Goal: Information Seeking & Learning: Learn about a topic

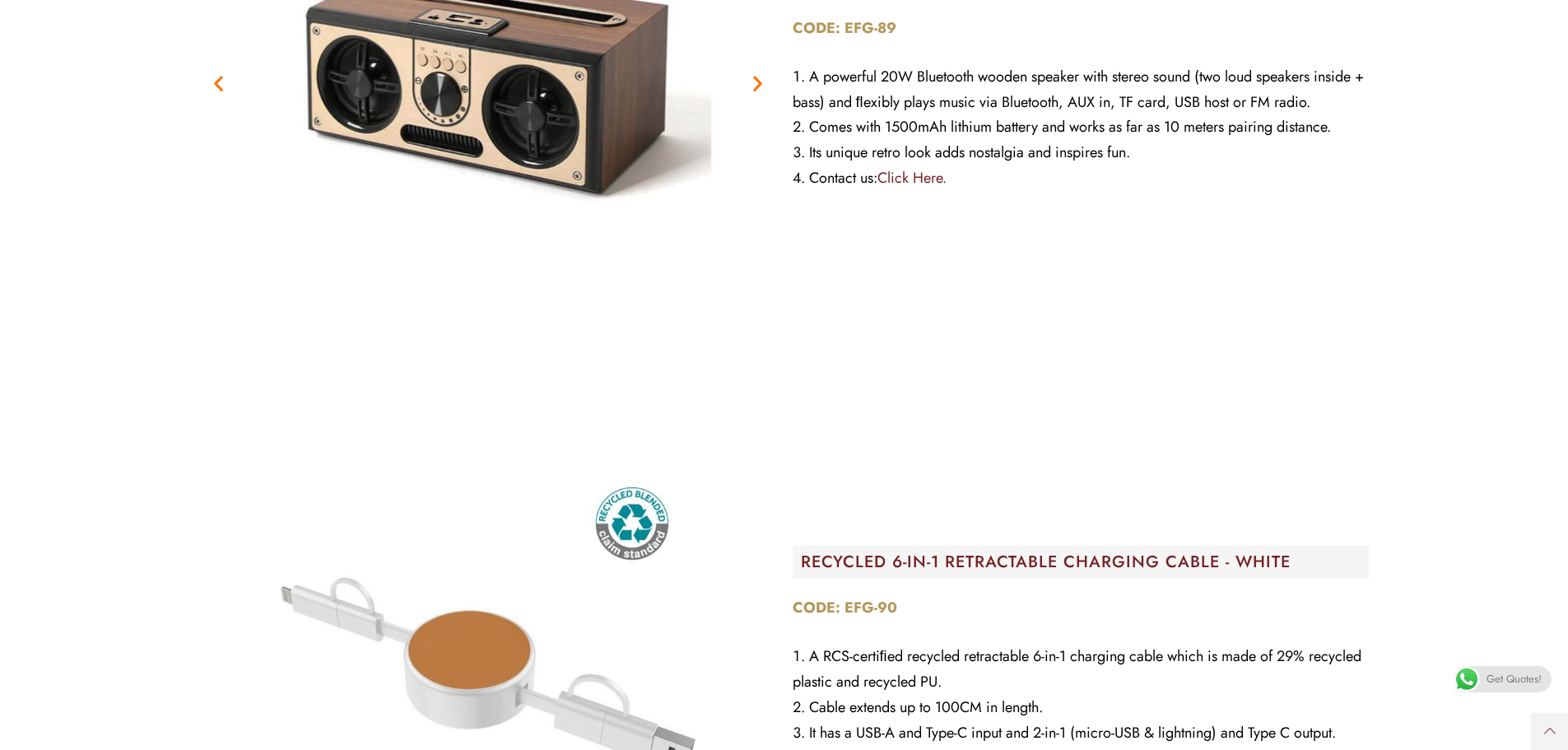
scroll to position [3868, 0]
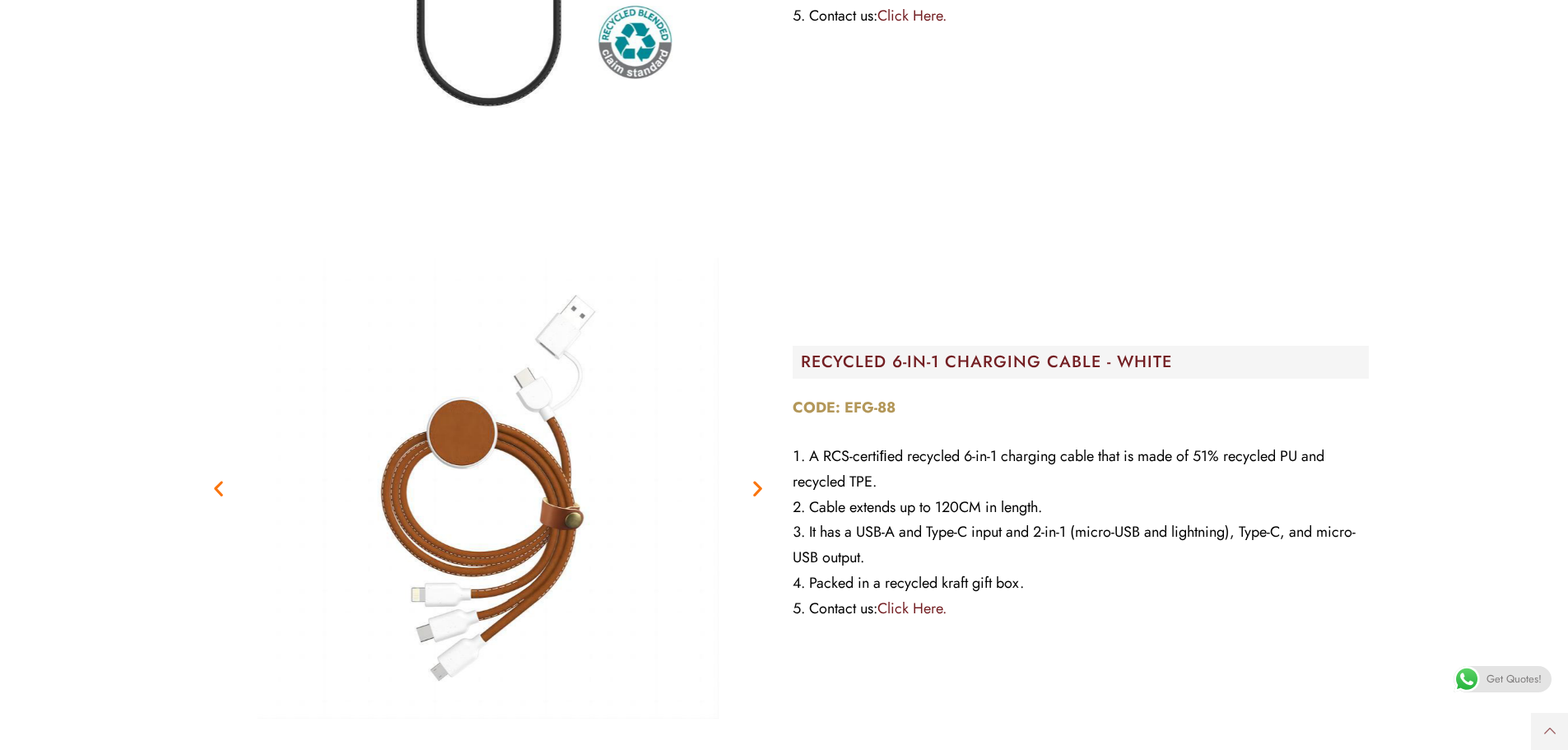
click at [558, 520] on img "2 / 2" at bounding box center [489, 488] width 576 height 576
click at [764, 488] on icon "Next slide" at bounding box center [758, 488] width 20 height 20
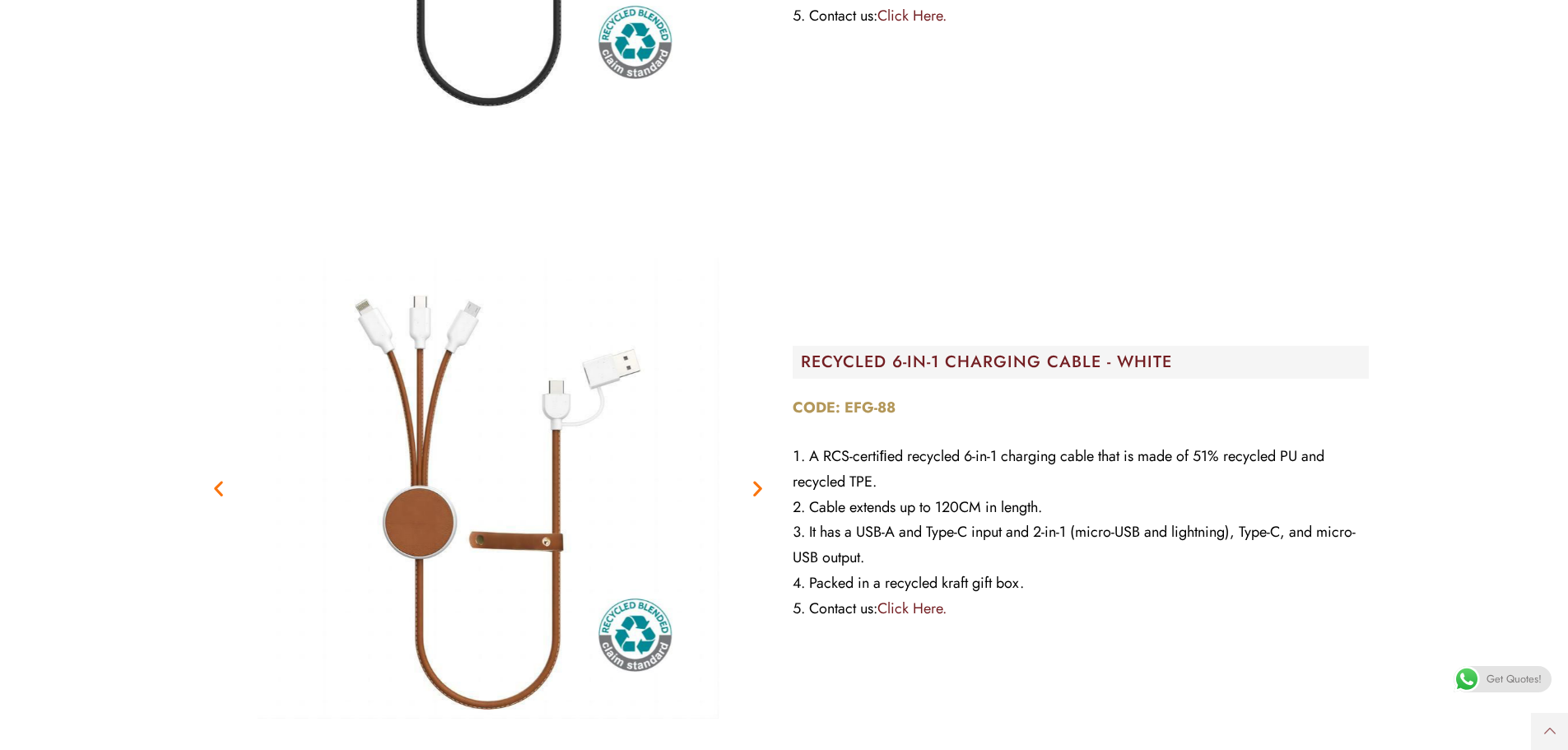
click at [764, 488] on icon "Next slide" at bounding box center [758, 488] width 20 height 20
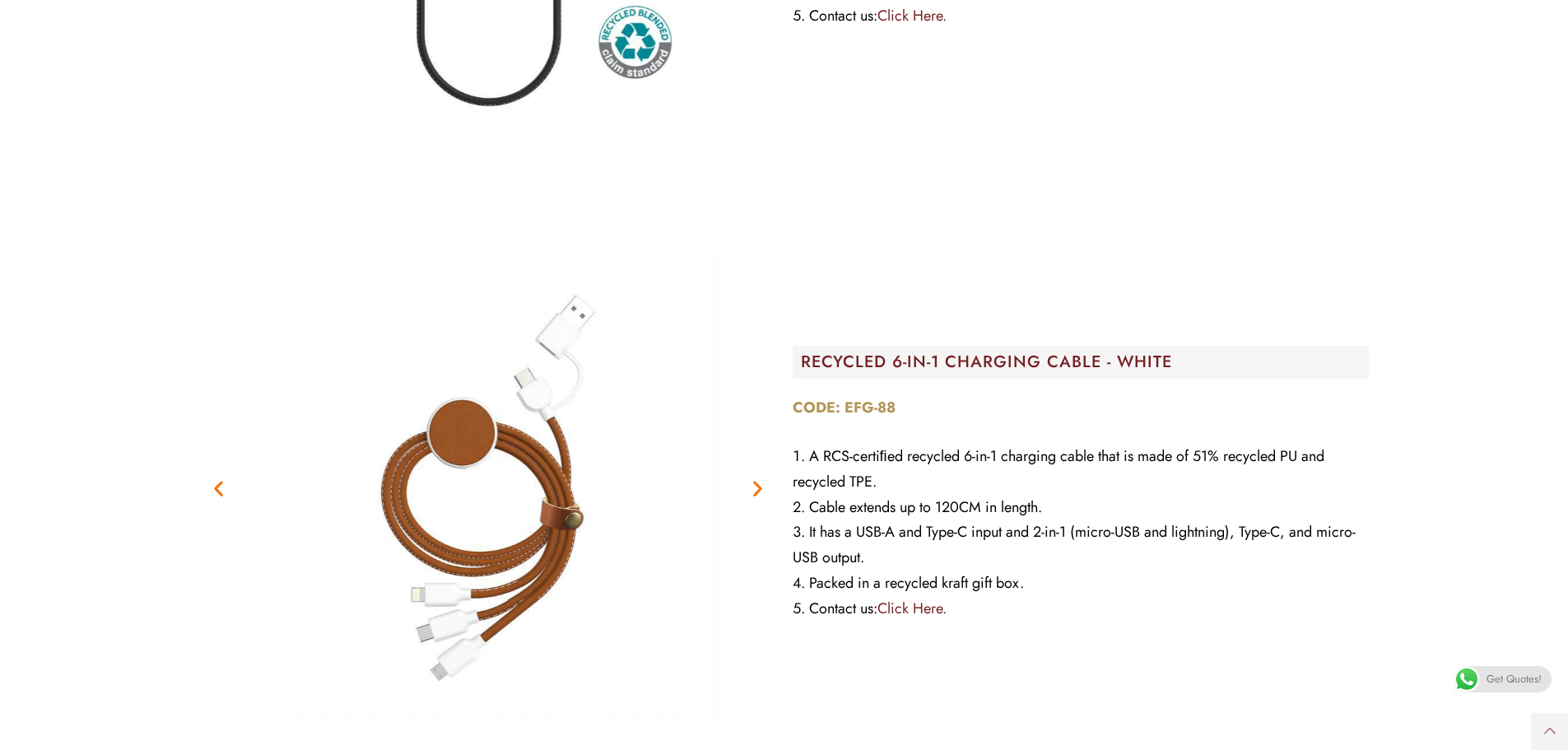
click at [764, 488] on icon "Next slide" at bounding box center [758, 488] width 20 height 20
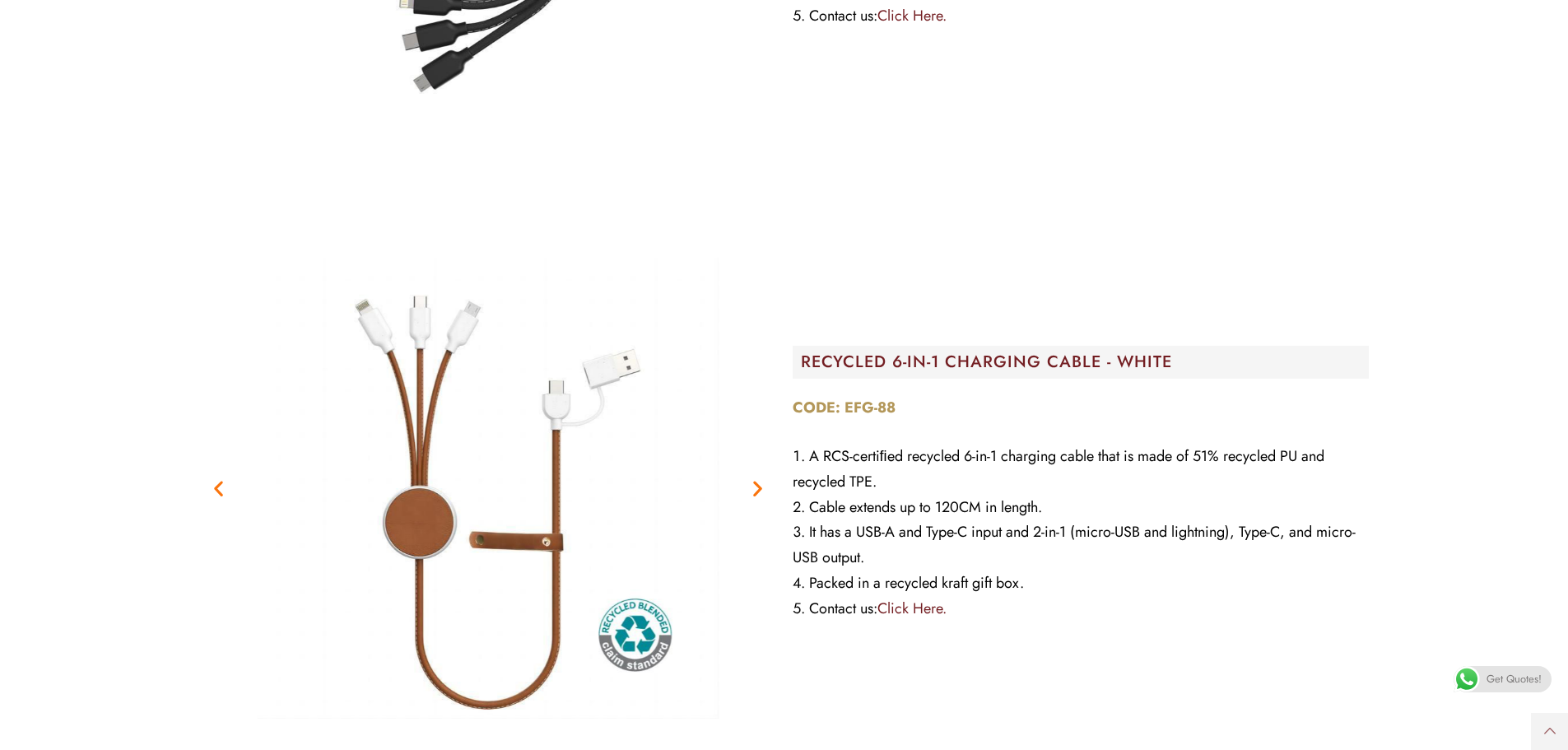
click at [763, 488] on icon "Next slide" at bounding box center [758, 488] width 20 height 20
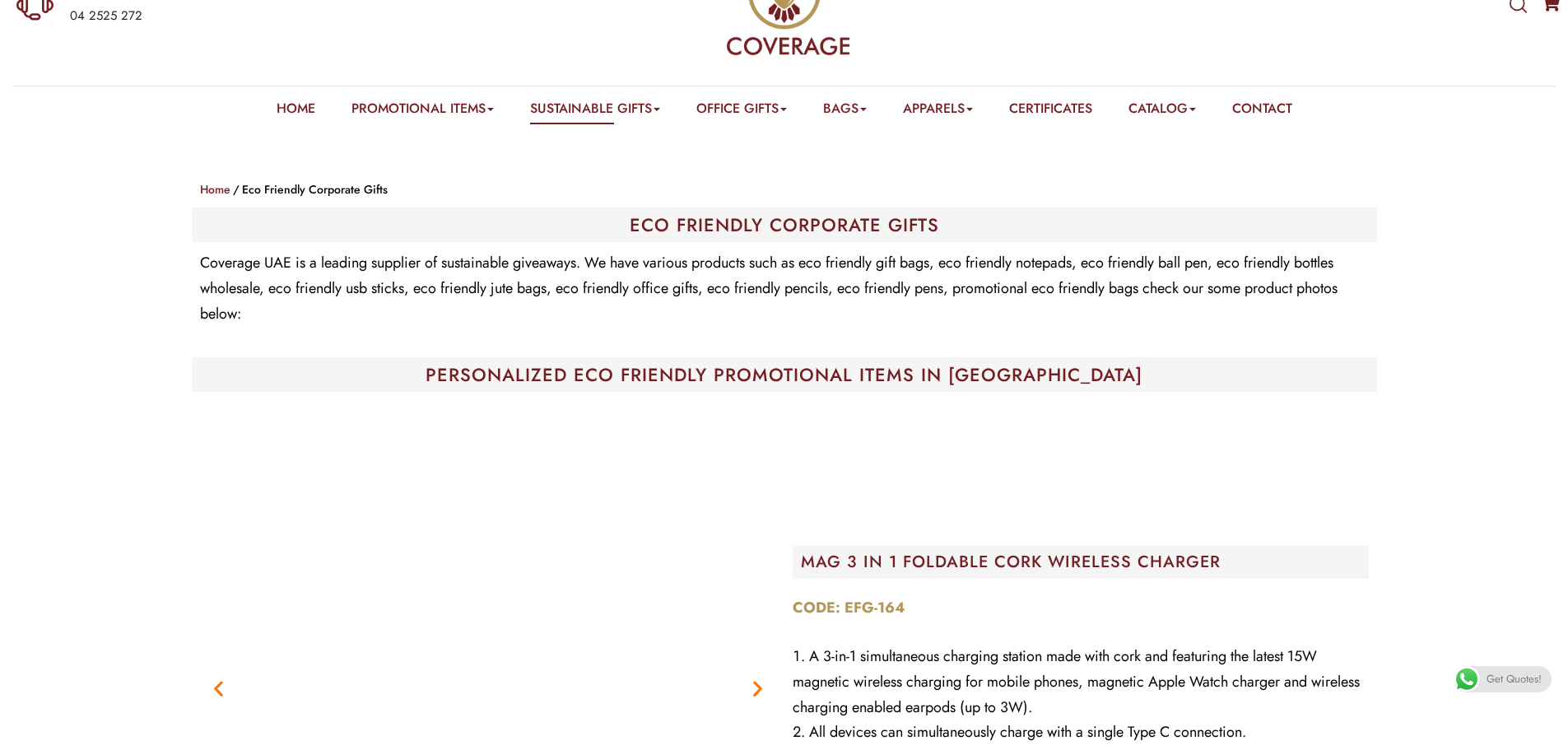
scroll to position [0, 0]
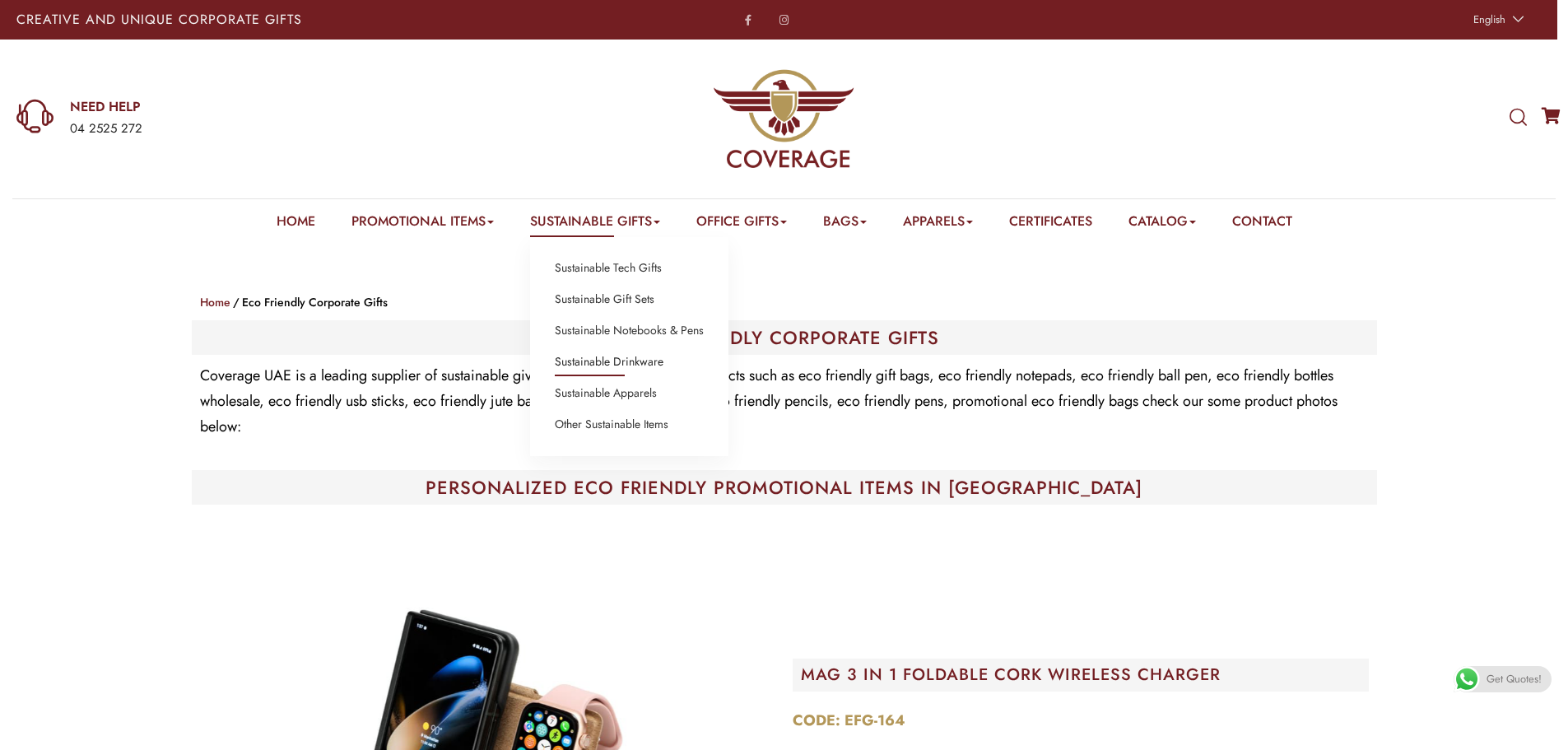
click at [626, 362] on link "Sustainable Drinkware" at bounding box center [609, 361] width 108 height 21
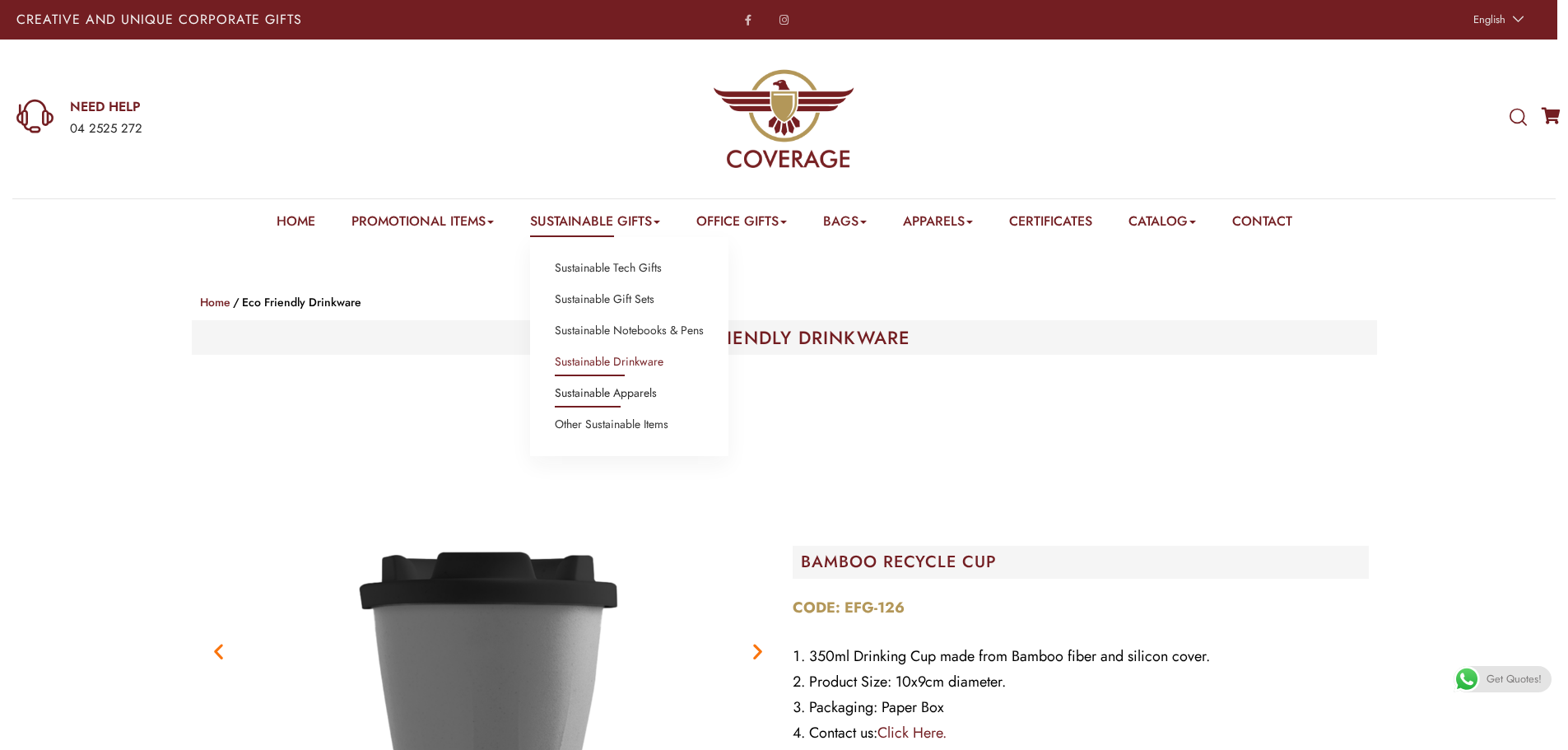
click at [639, 394] on link "Sustainable Apparels" at bounding box center [606, 393] width 102 height 21
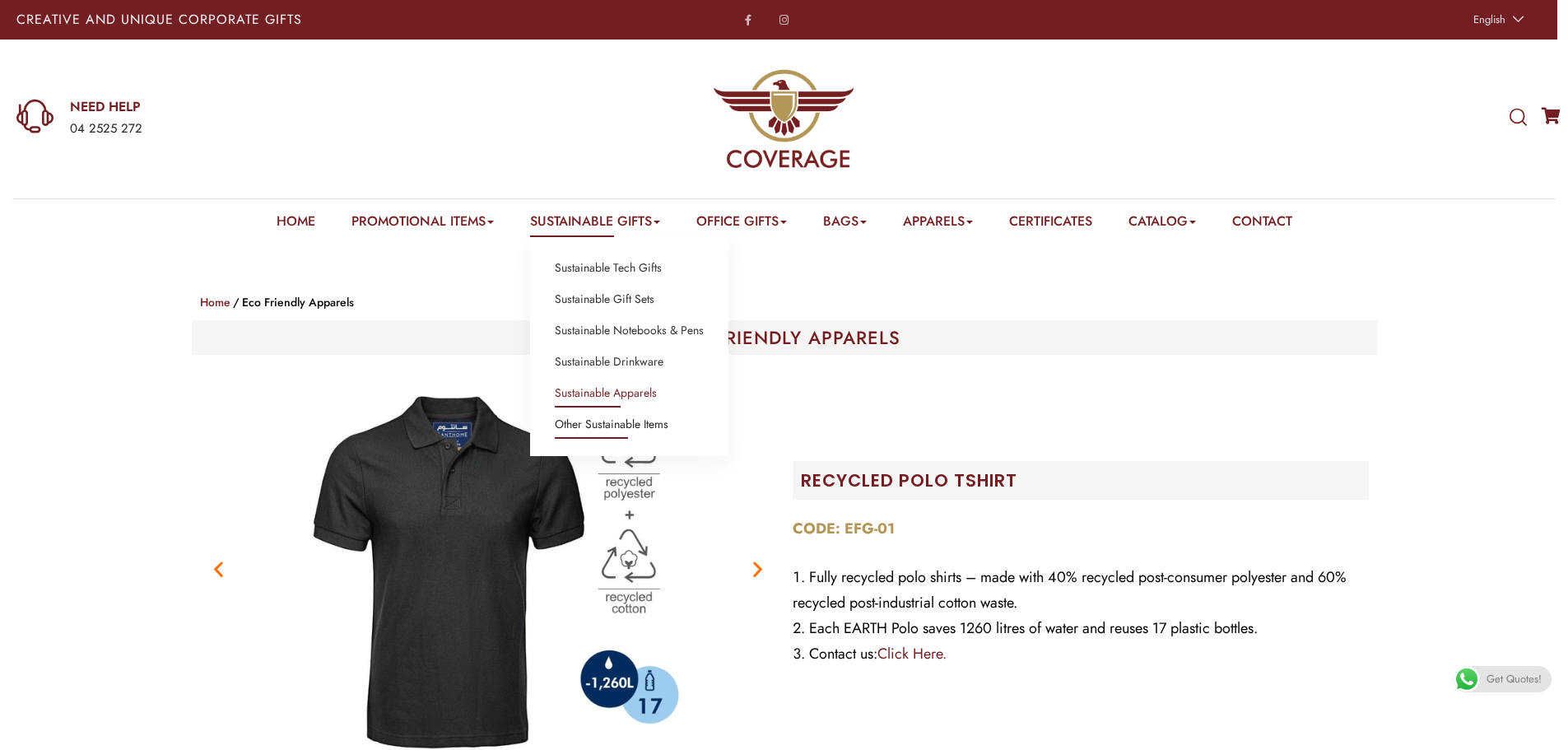
click at [639, 424] on link "Other Sustainable Items" at bounding box center [611, 424] width 113 height 21
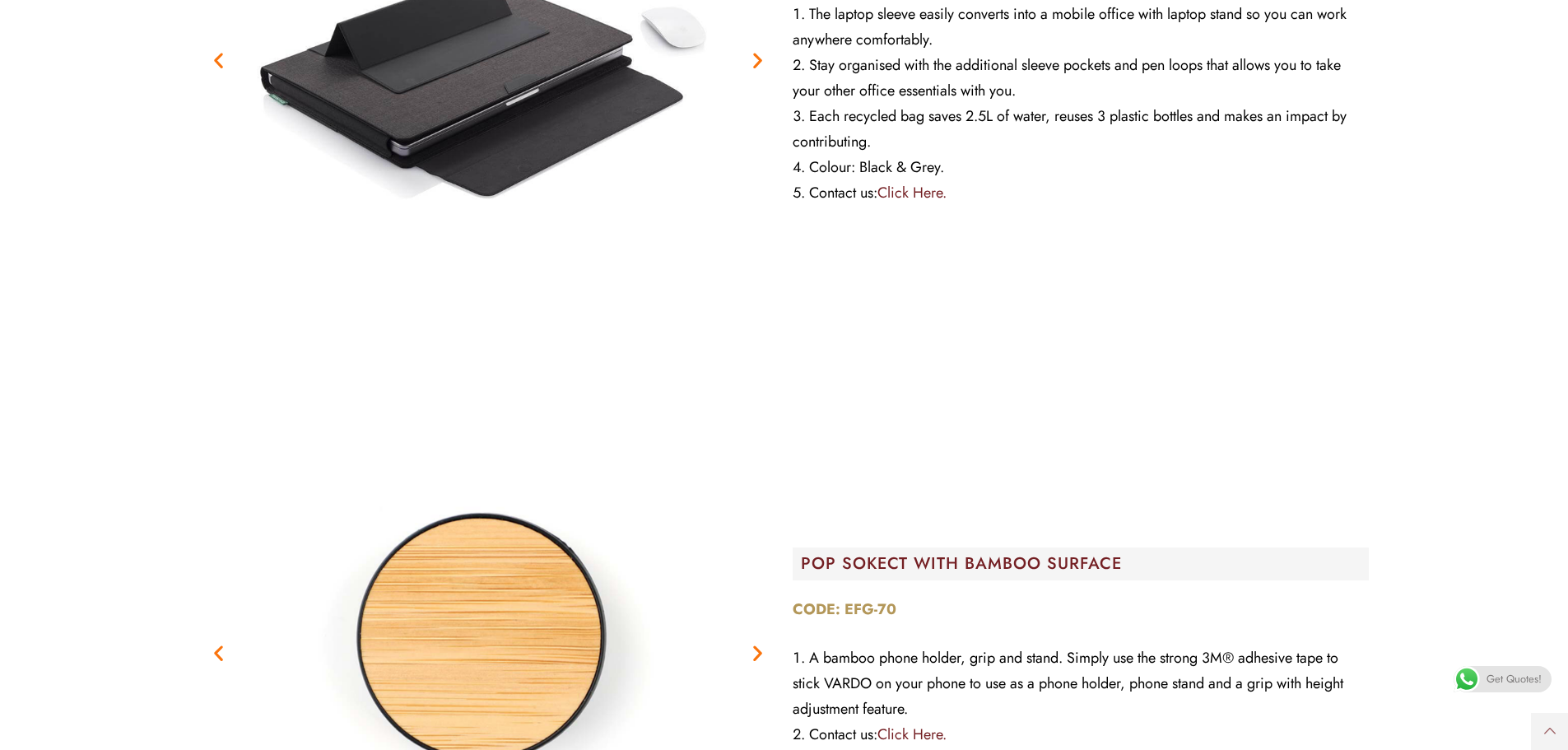
scroll to position [3703, 0]
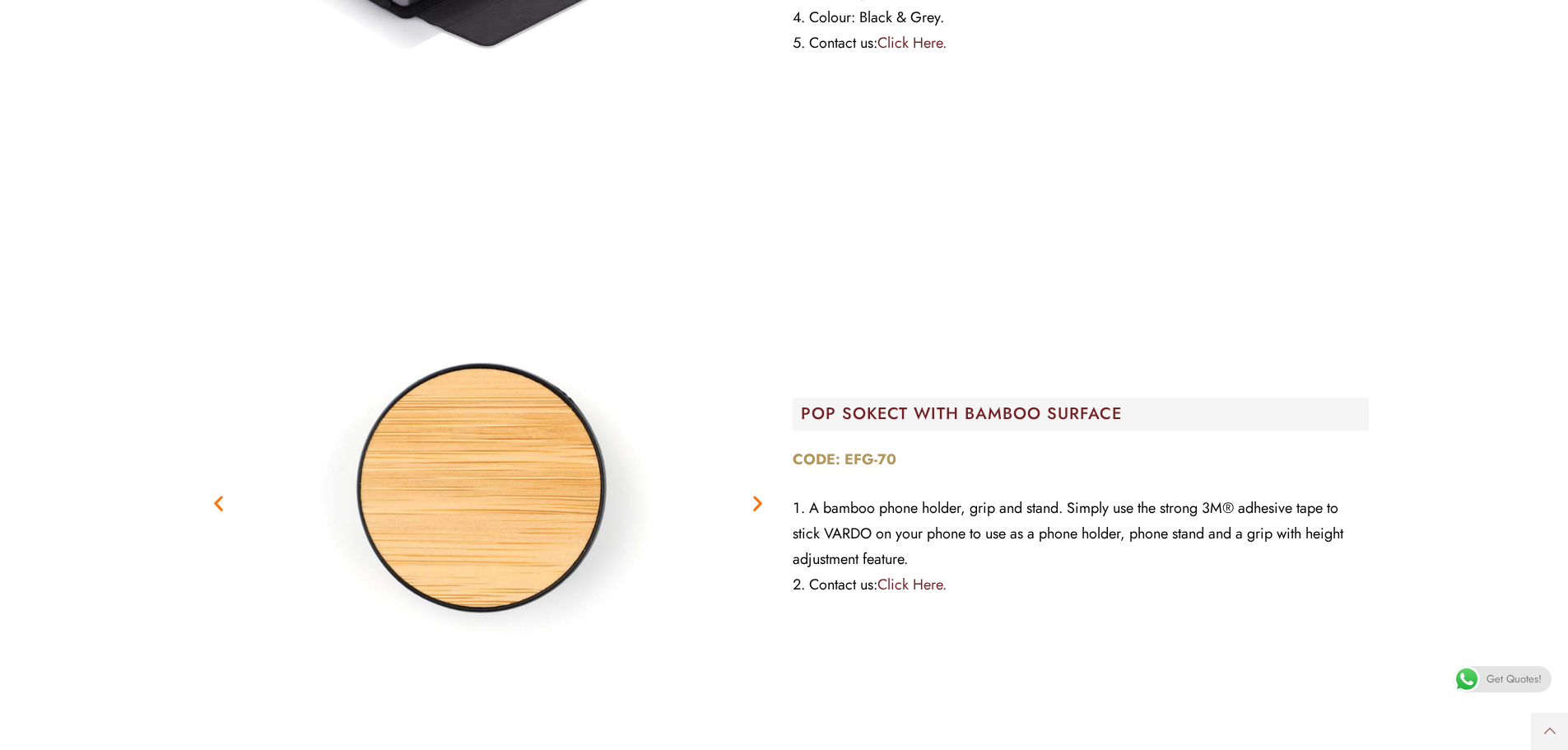
click at [763, 508] on icon "Next slide" at bounding box center [758, 502] width 20 height 20
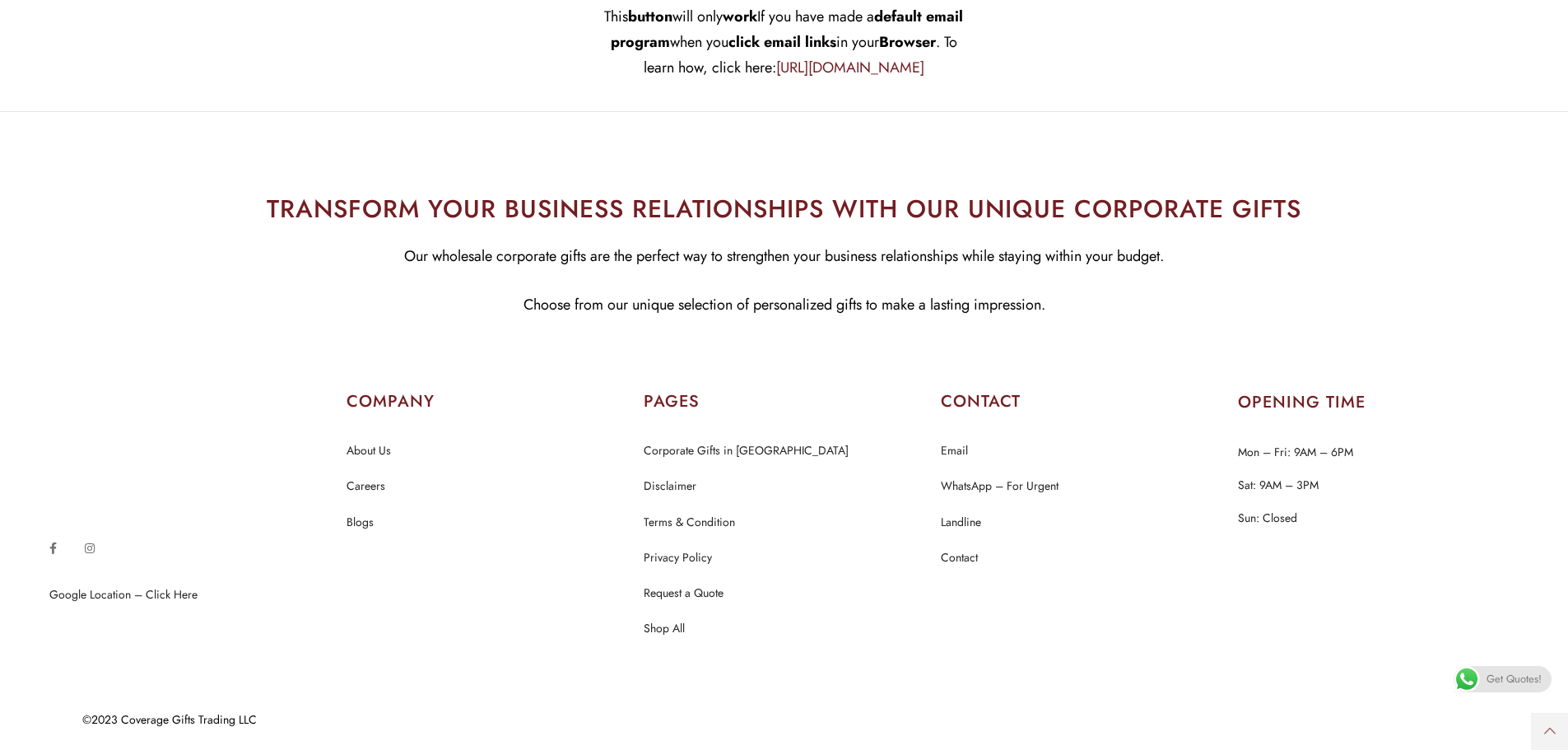
scroll to position [14483, 0]
